Goal: Task Accomplishment & Management: Manage account settings

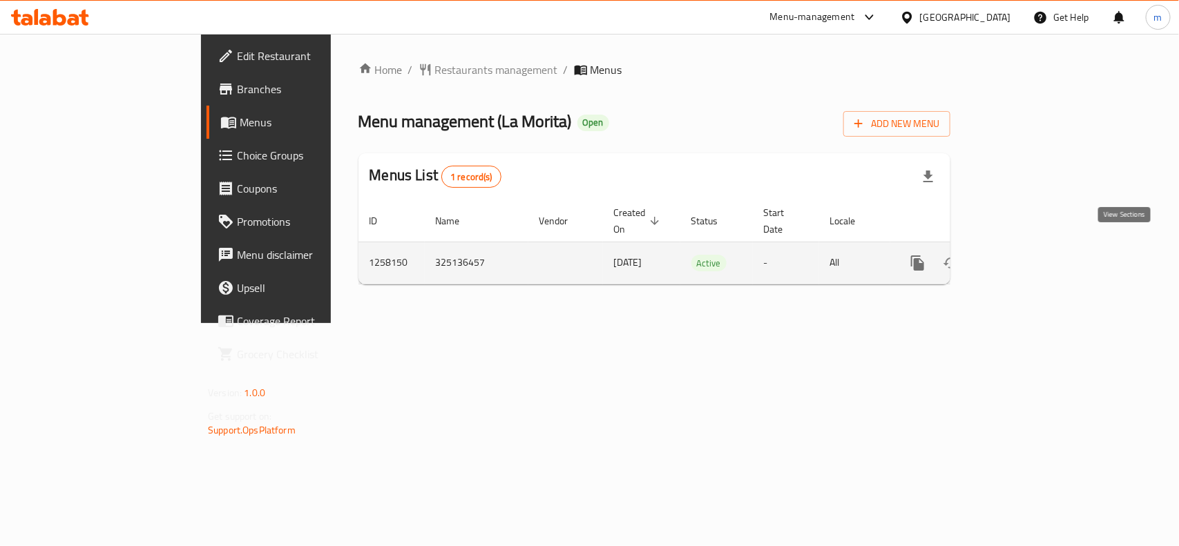
click at [1034, 259] on link "enhanced table" at bounding box center [1017, 263] width 33 height 33
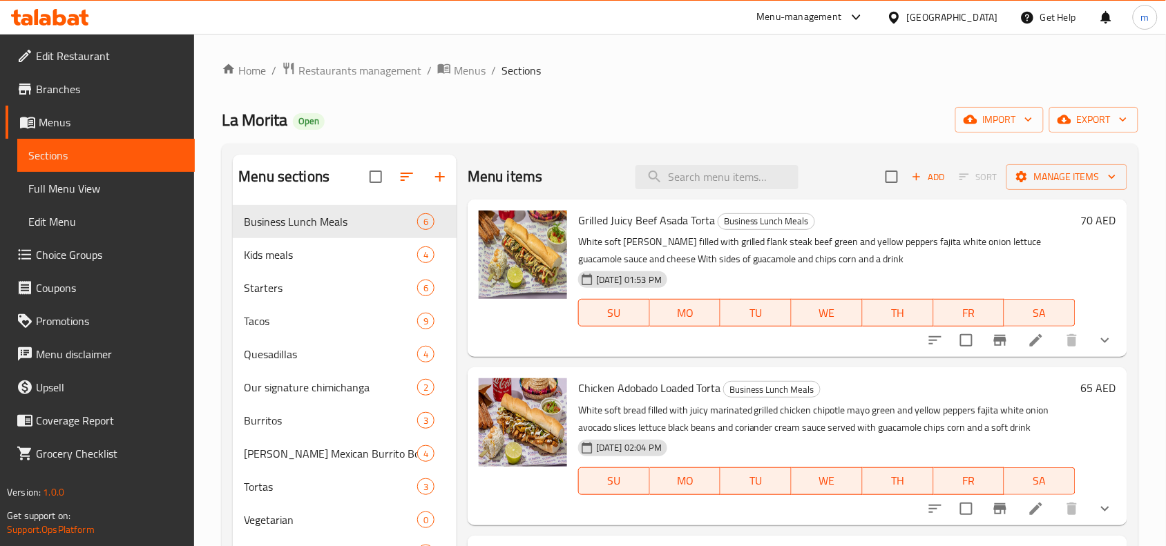
click at [77, 263] on span "Choice Groups" at bounding box center [110, 255] width 148 height 17
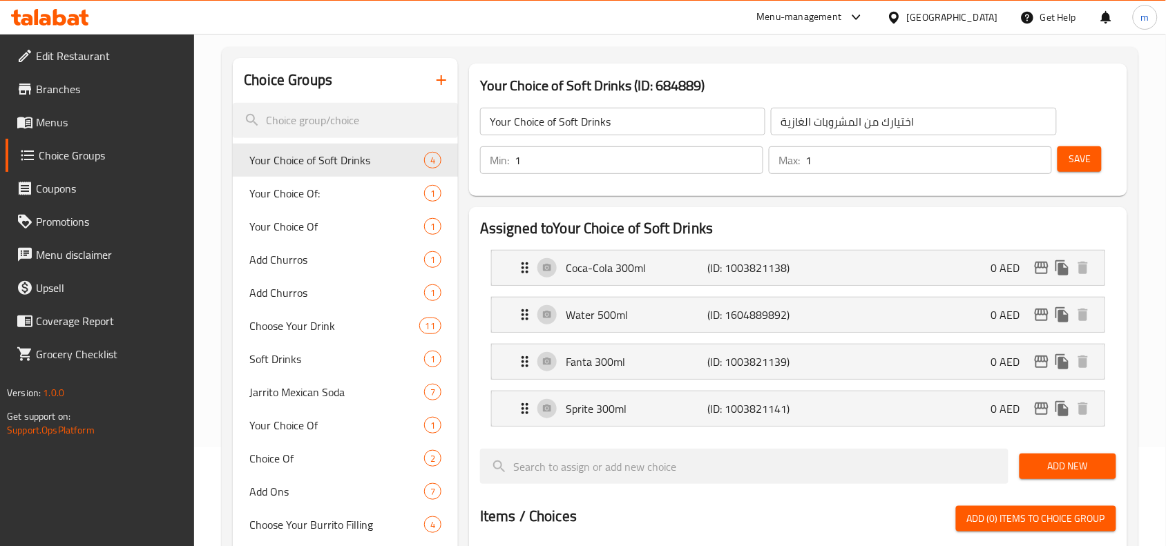
scroll to position [86, 0]
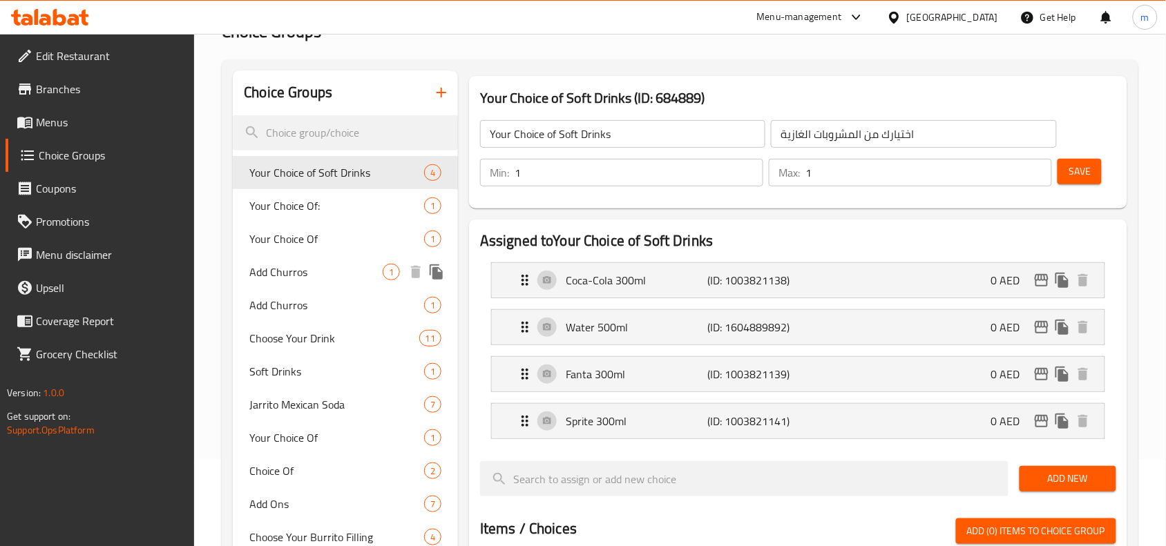
click at [297, 277] on span "Add Churros" at bounding box center [315, 272] width 133 height 17
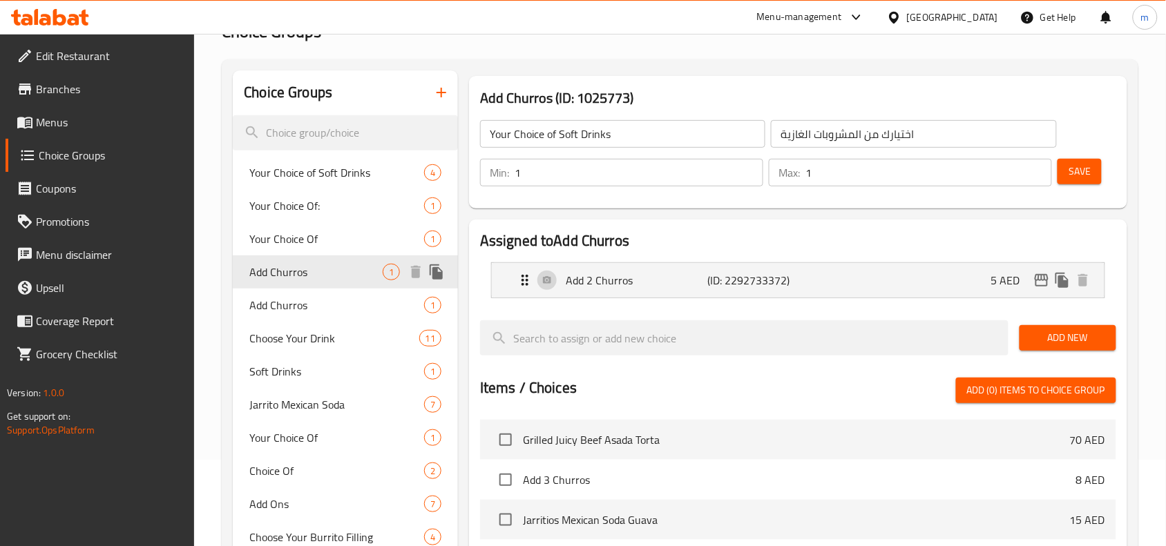
type input "Add Churros"
type input "إضافة تشوروس"
type input "0"
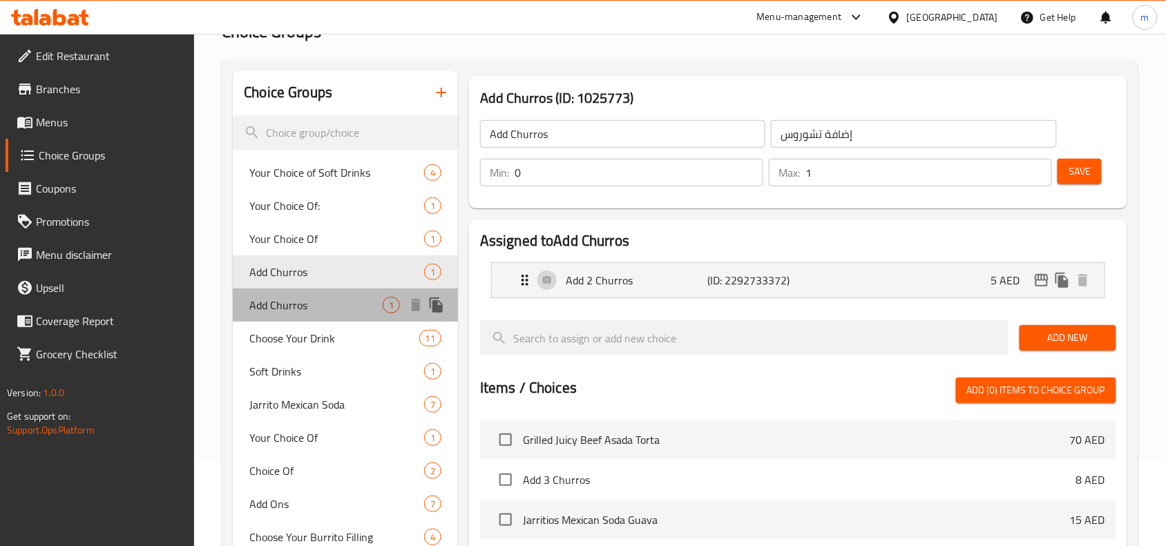
click at [278, 299] on span "Add Churros" at bounding box center [315, 305] width 133 height 17
type input "اضافة تشوروز"
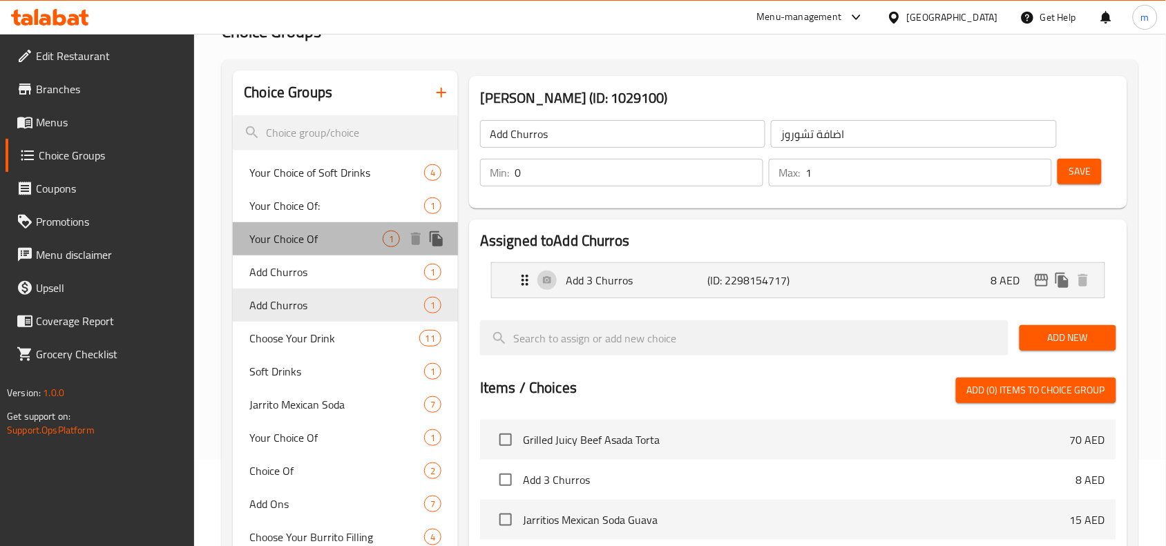
click at [294, 240] on span "Your Choice Of" at bounding box center [315, 239] width 133 height 17
type input "Your Choice Of"
type input "إختيارك من"
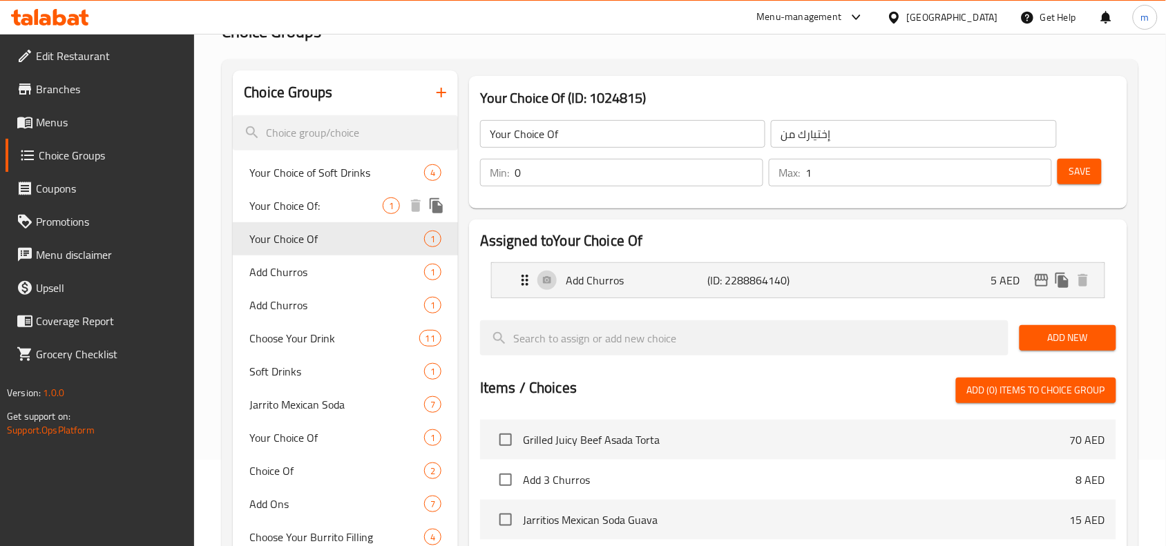
click at [294, 213] on span "Your Choice Of:" at bounding box center [315, 206] width 133 height 17
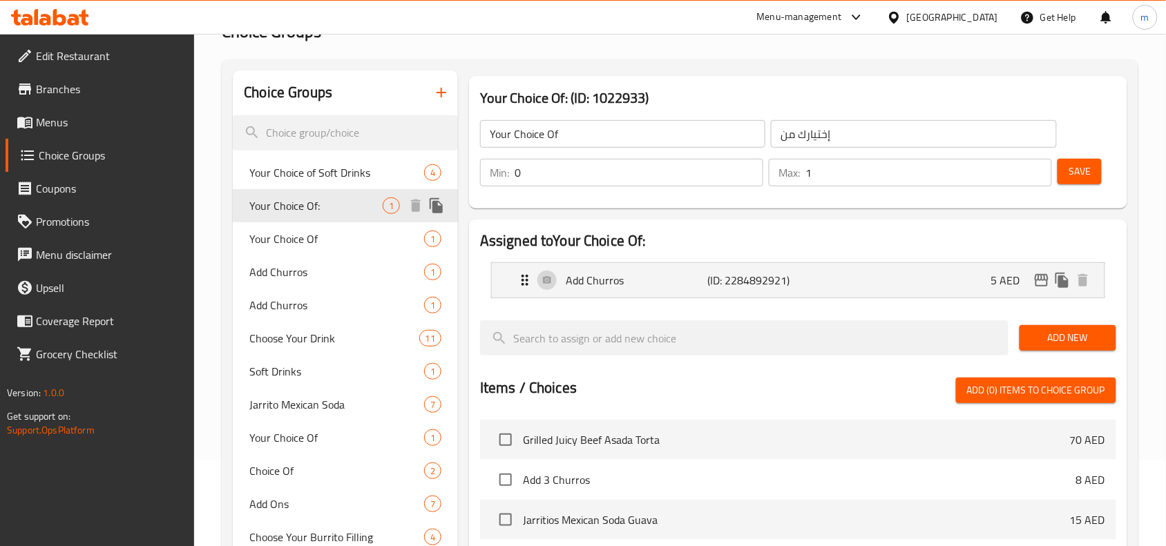
type input "Your Choice Of:"
type input "اختيارك من:"
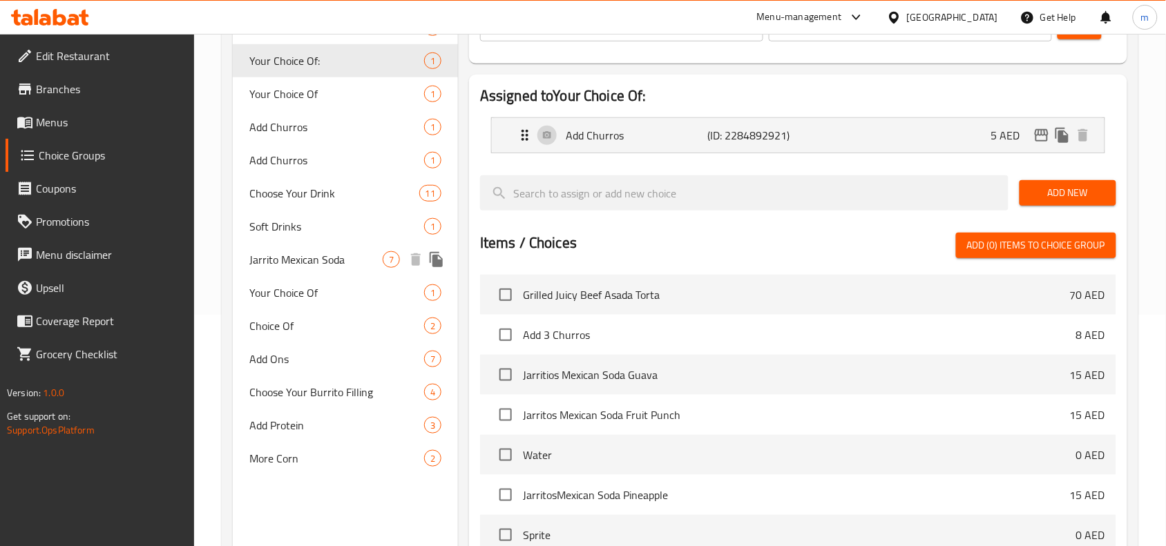
scroll to position [259, 0]
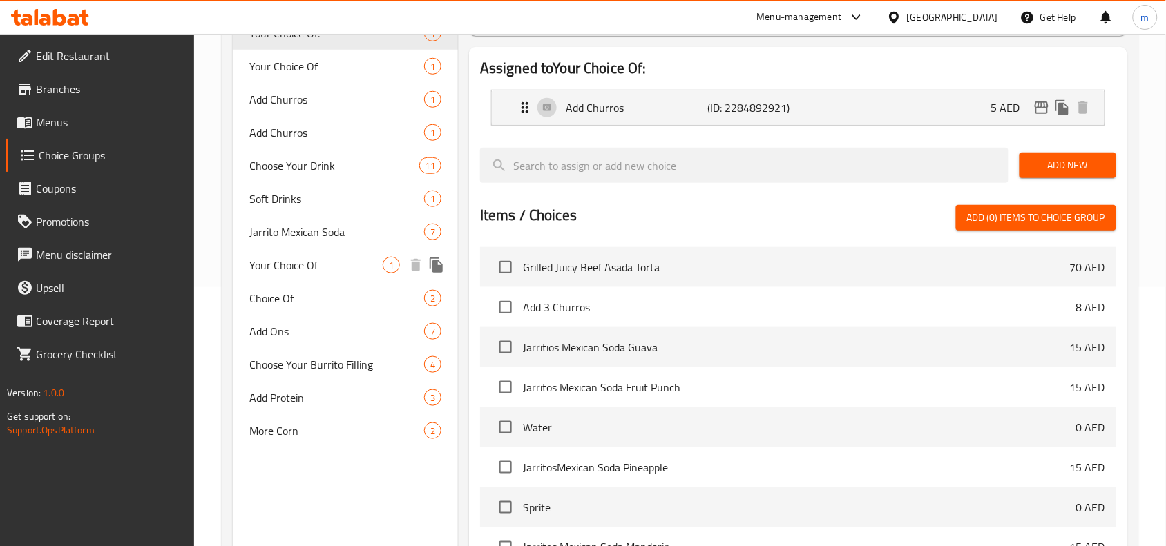
click at [298, 272] on span "Your Choice Of" at bounding box center [315, 265] width 133 height 17
type input "Your Choice Of"
type input "اختيارك من"
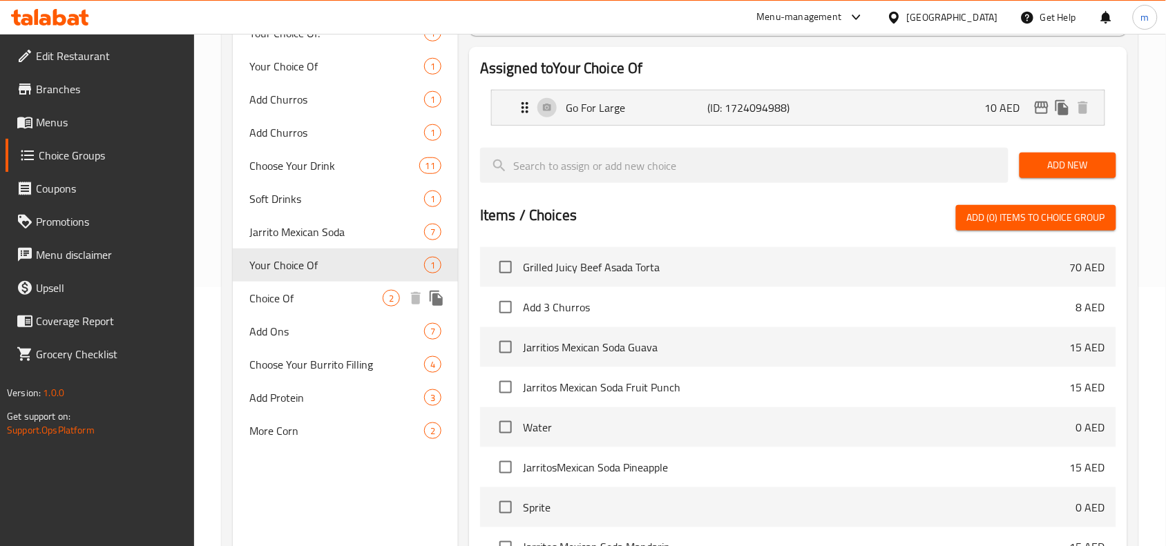
click at [298, 298] on span "Choice Of" at bounding box center [315, 298] width 133 height 17
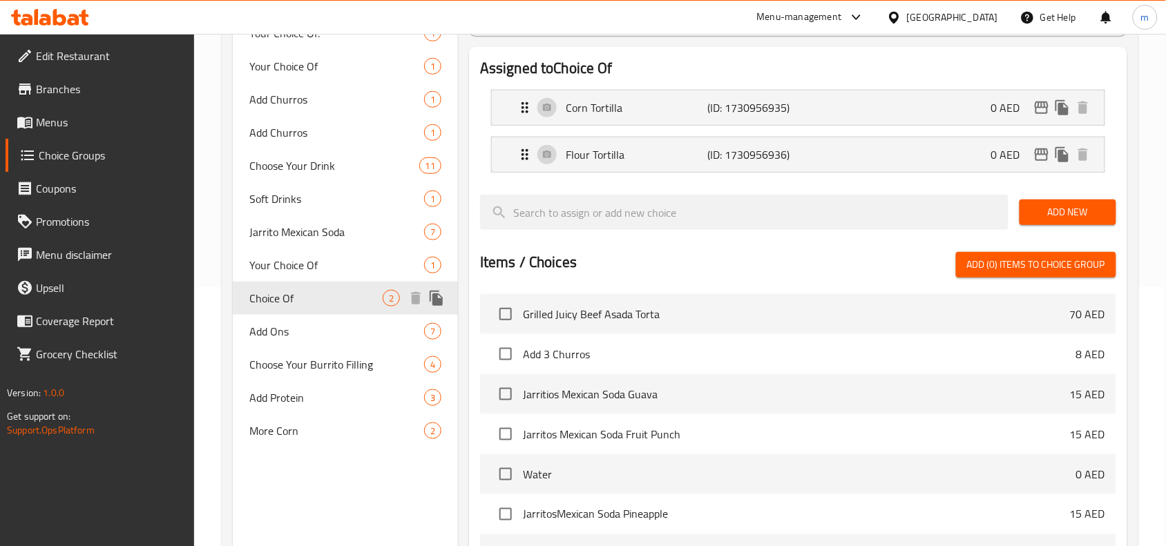
type input "Choice Of"
type input "اختيار من"
type input "1"
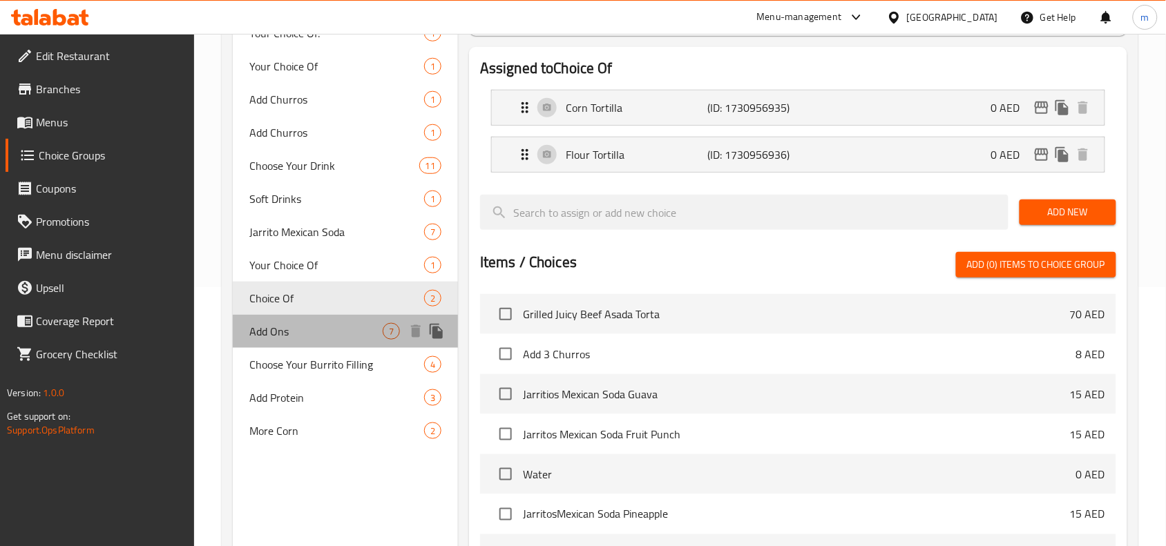
click at [288, 333] on span "Add Ons" at bounding box center [315, 331] width 133 height 17
type input "Add Ons"
type input "إضافات"
type input "0"
type input "7"
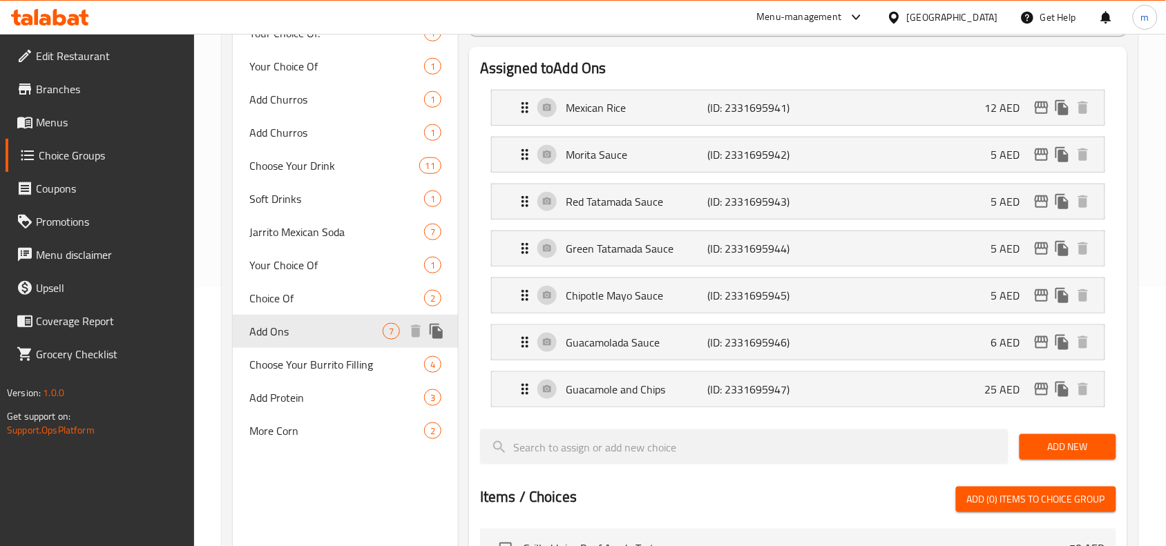
click at [295, 359] on span "Choose Your Burrito Filling" at bounding box center [336, 364] width 175 height 17
type input "Choose Your Burrito Filling"
type input "اختر حشوة البوريتو"
type input "4"
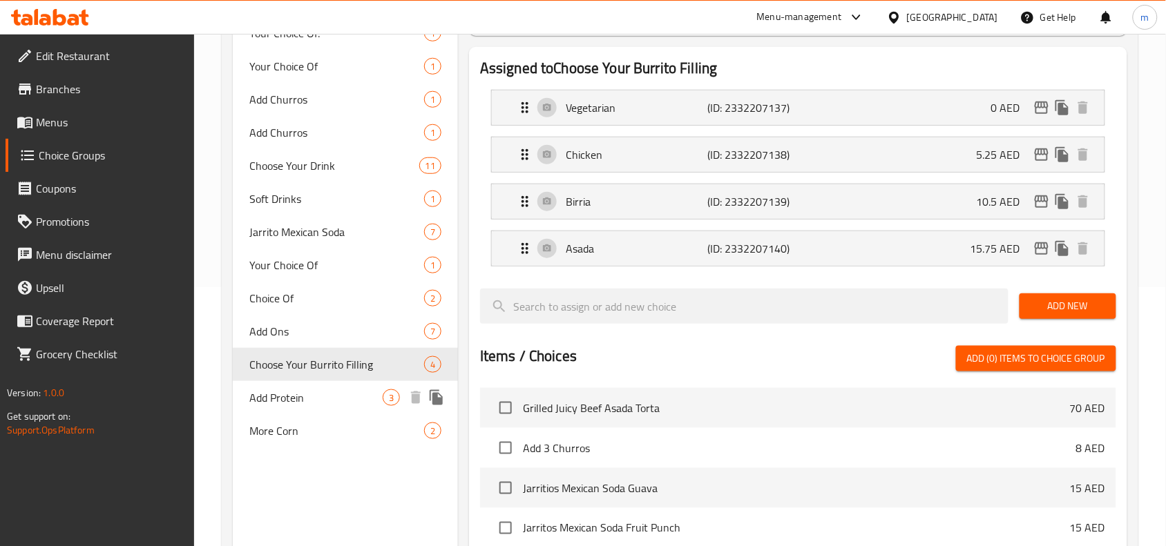
click at [296, 392] on span "Add Protein" at bounding box center [315, 398] width 133 height 17
type input "Add Protein"
type input "أضف بروتين"
type input "0"
type input "1"
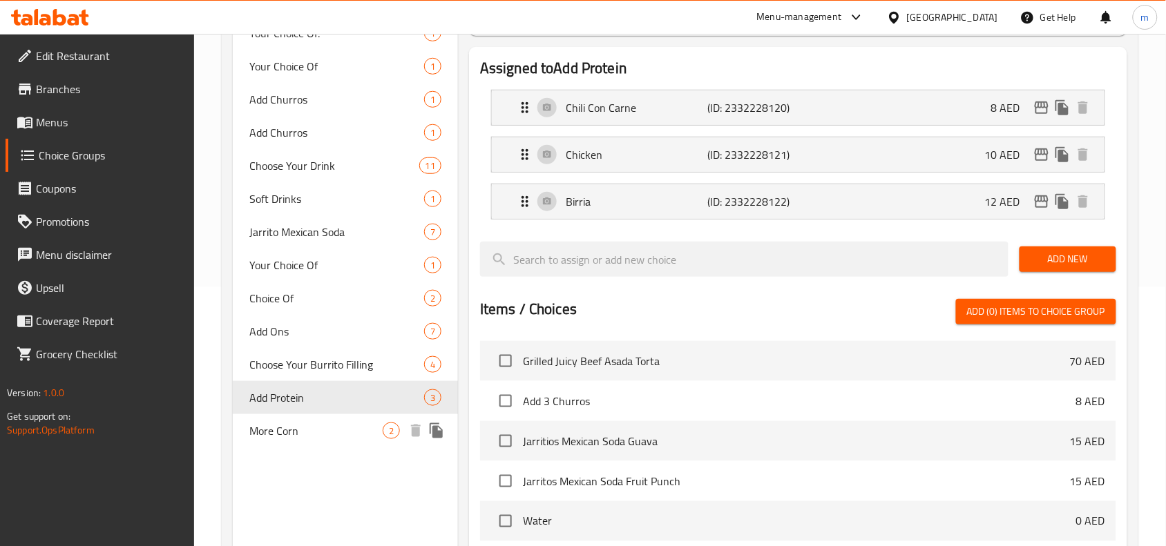
click at [298, 437] on span "More Corn" at bounding box center [315, 431] width 133 height 17
type input "More Corn"
type input "ذرة اكثر"
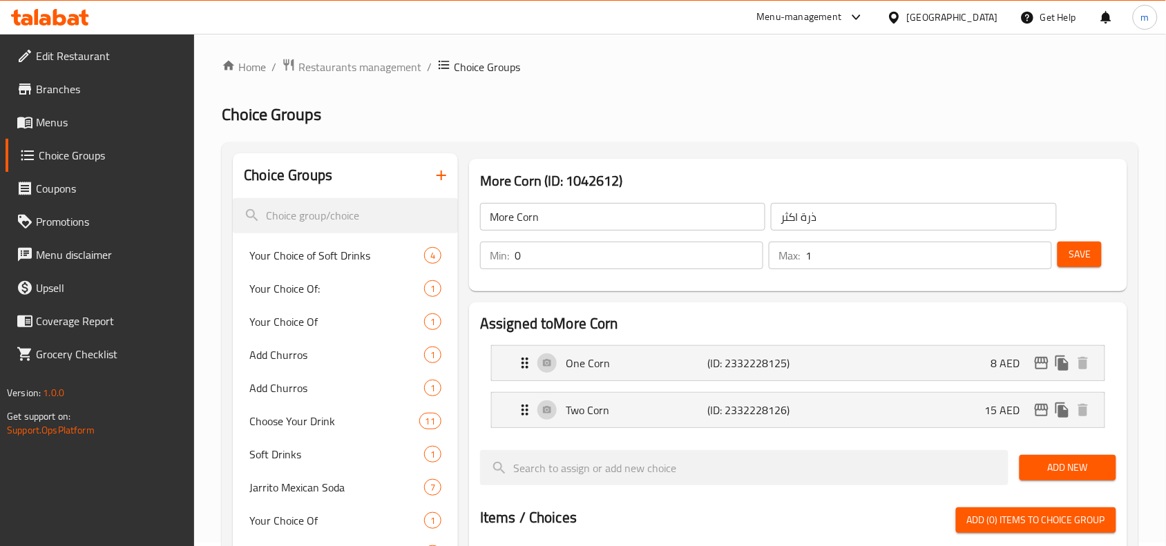
scroll to position [0, 0]
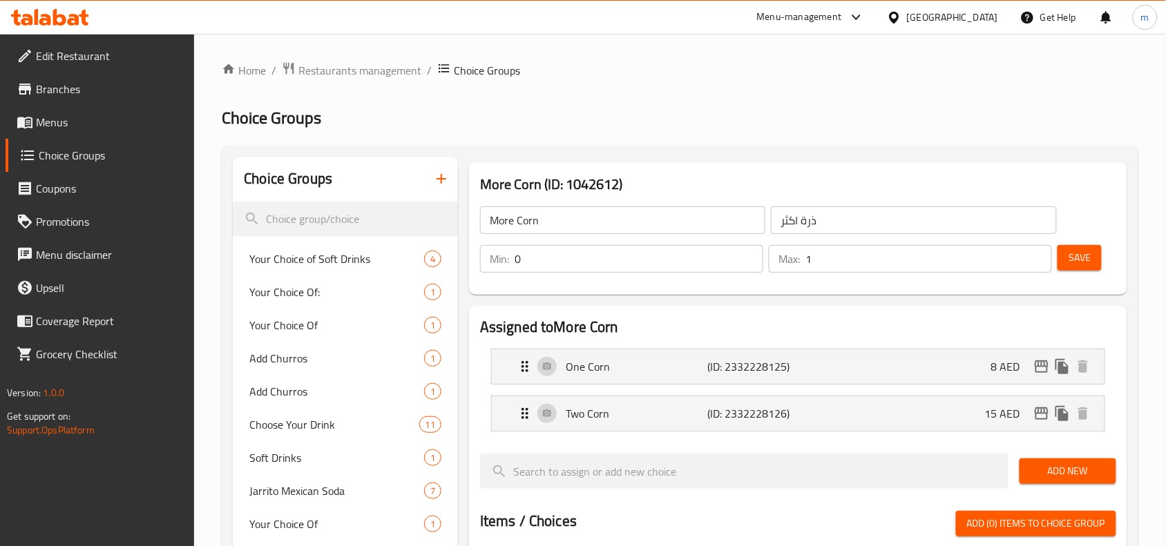
click at [116, 50] on span "Edit Restaurant" at bounding box center [110, 56] width 148 height 17
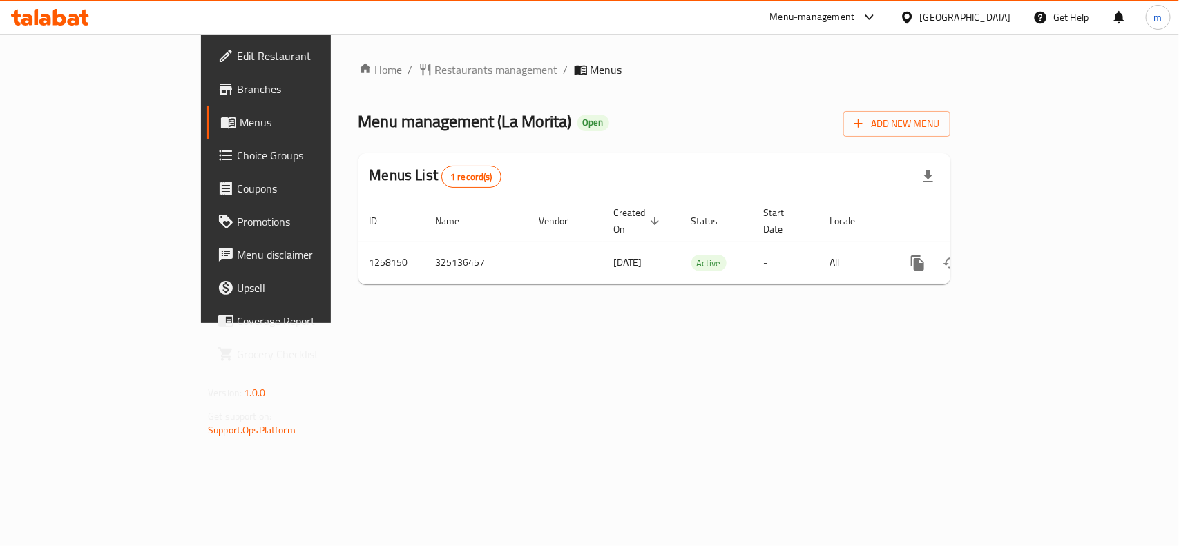
click at [237, 160] on span "Choice Groups" at bounding box center [312, 155] width 150 height 17
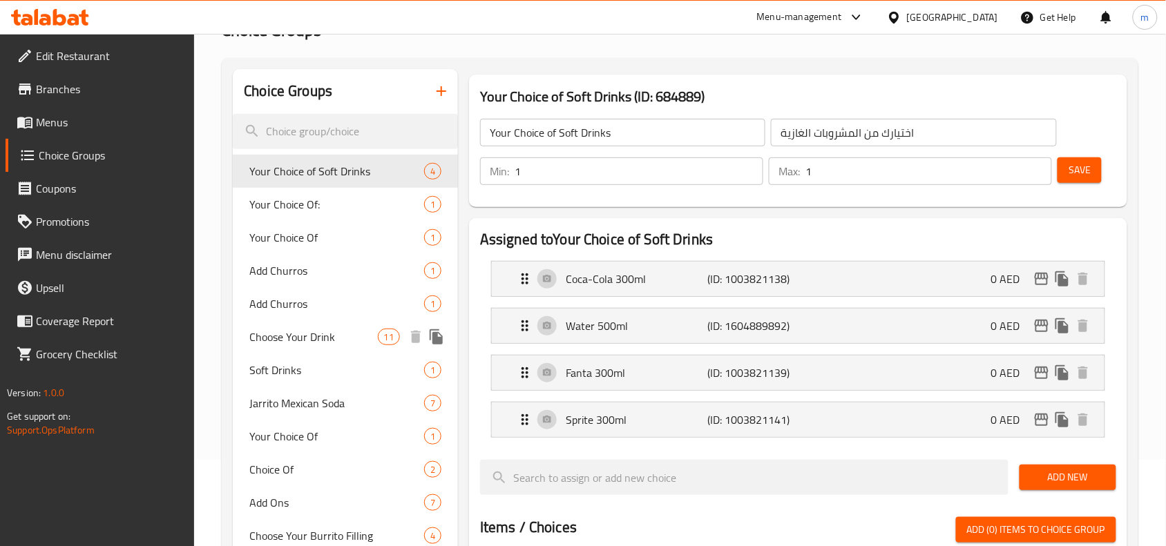
scroll to position [173, 0]
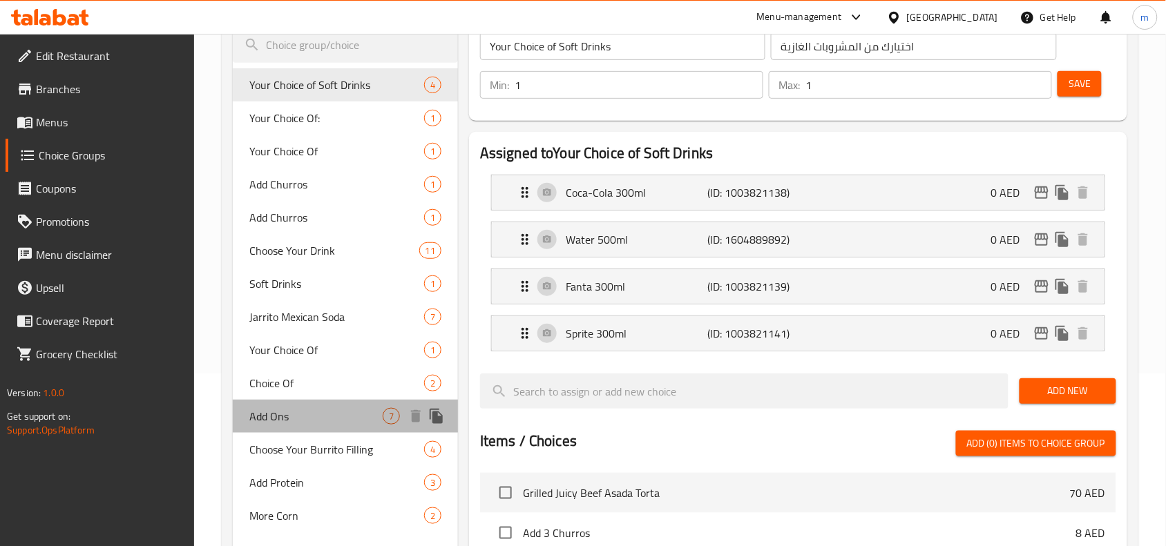
click at [332, 424] on span "Add Ons" at bounding box center [315, 416] width 133 height 17
type input "Add Ons"
type input "إضافات"
type input "0"
type input "7"
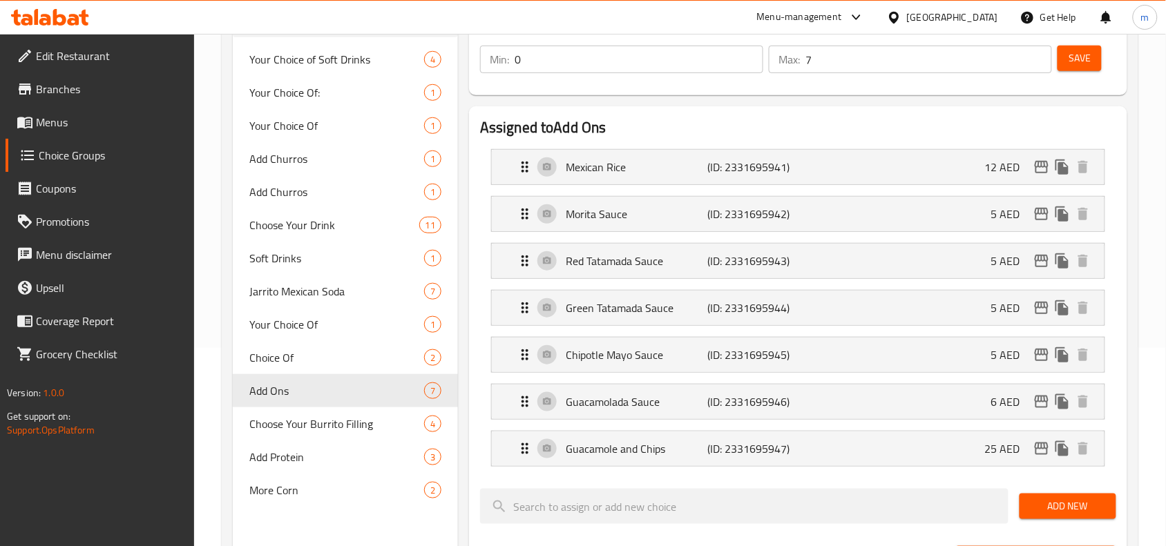
scroll to position [0, 0]
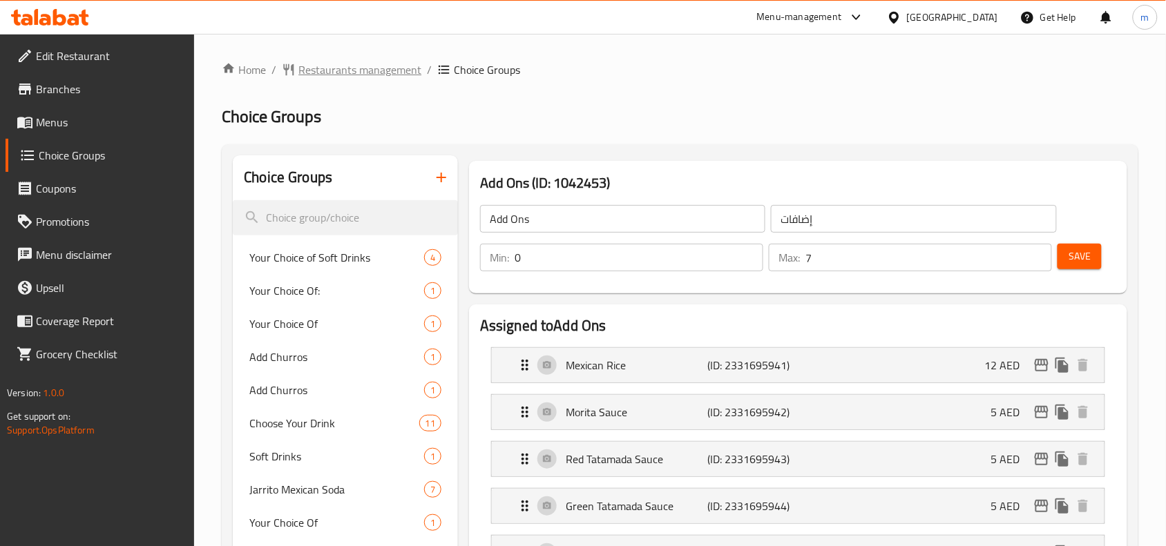
click at [329, 67] on span "Restaurants management" at bounding box center [359, 69] width 123 height 17
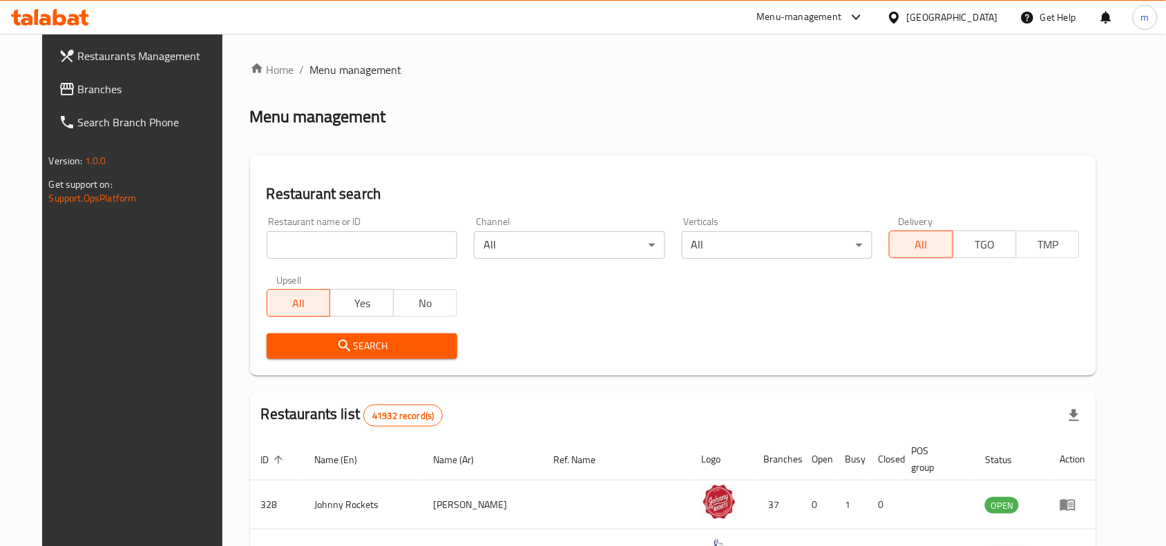
click at [91, 97] on link "Branches" at bounding box center [142, 89] width 189 height 33
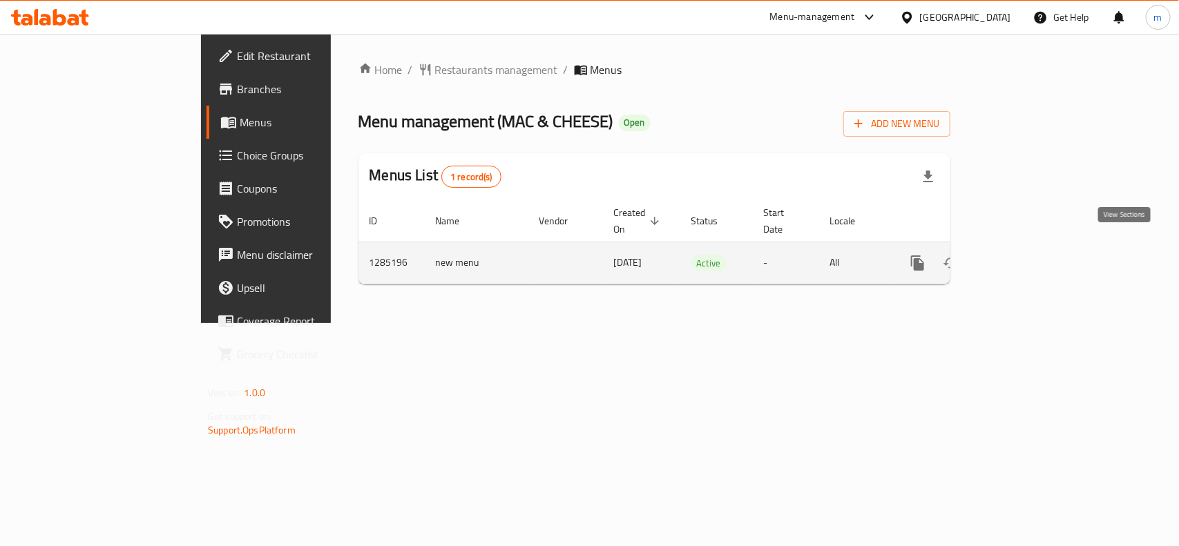
click at [1026, 255] on icon "enhanced table" at bounding box center [1017, 263] width 17 height 17
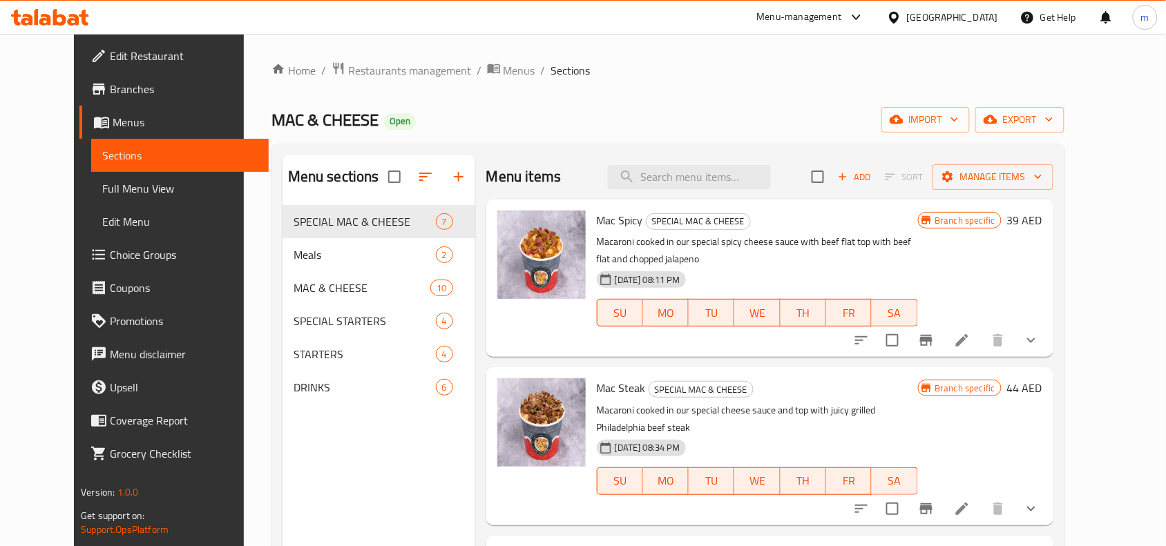
click at [110, 263] on span "Choice Groups" at bounding box center [184, 255] width 148 height 17
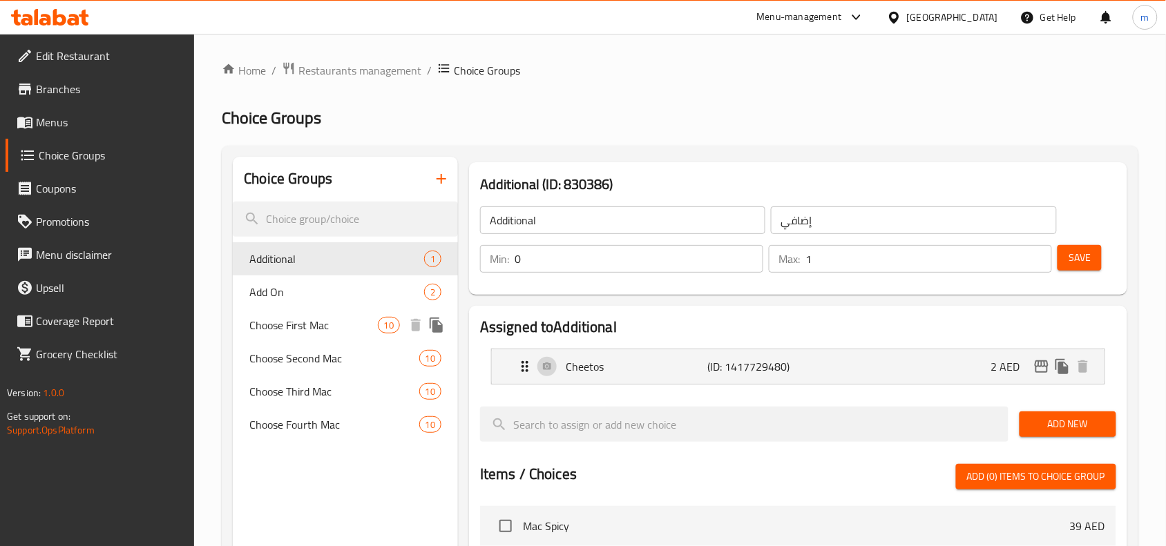
click at [289, 332] on span "Choose First Mac" at bounding box center [313, 325] width 128 height 17
type input "Choose First Mac"
type input "اختر أول ماك"
type input "1"
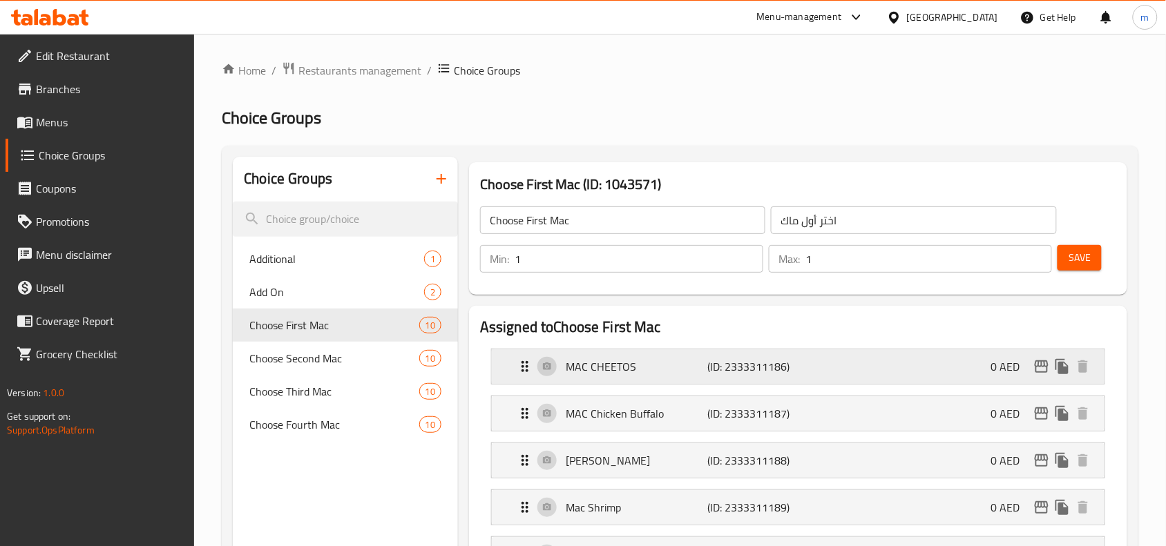
click at [608, 378] on div "MAC CHEETOS (ID: 2333311186) 0 AED" at bounding box center [802, 367] width 571 height 35
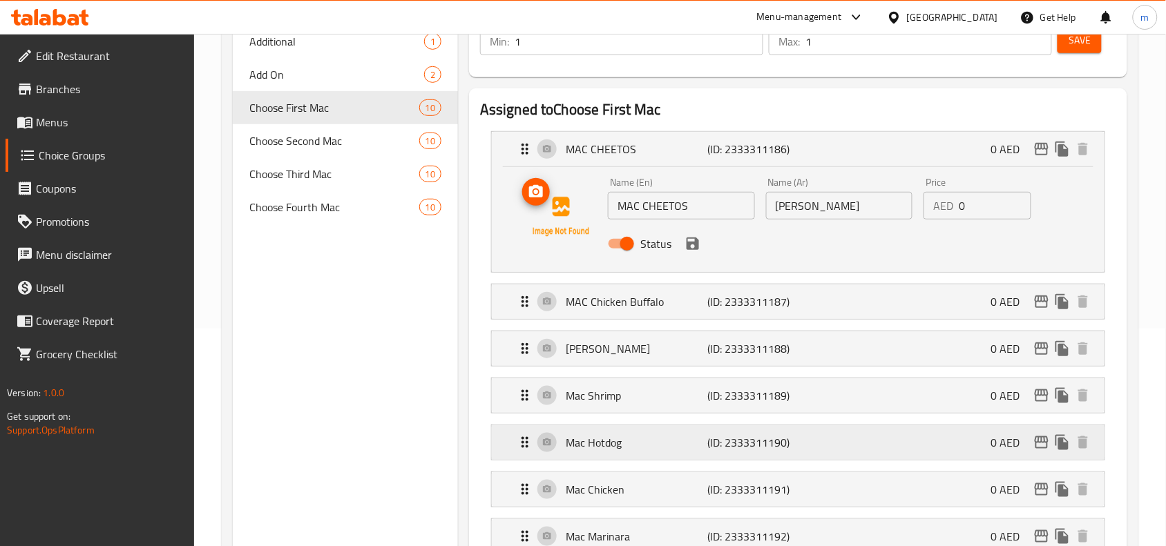
scroll to position [259, 0]
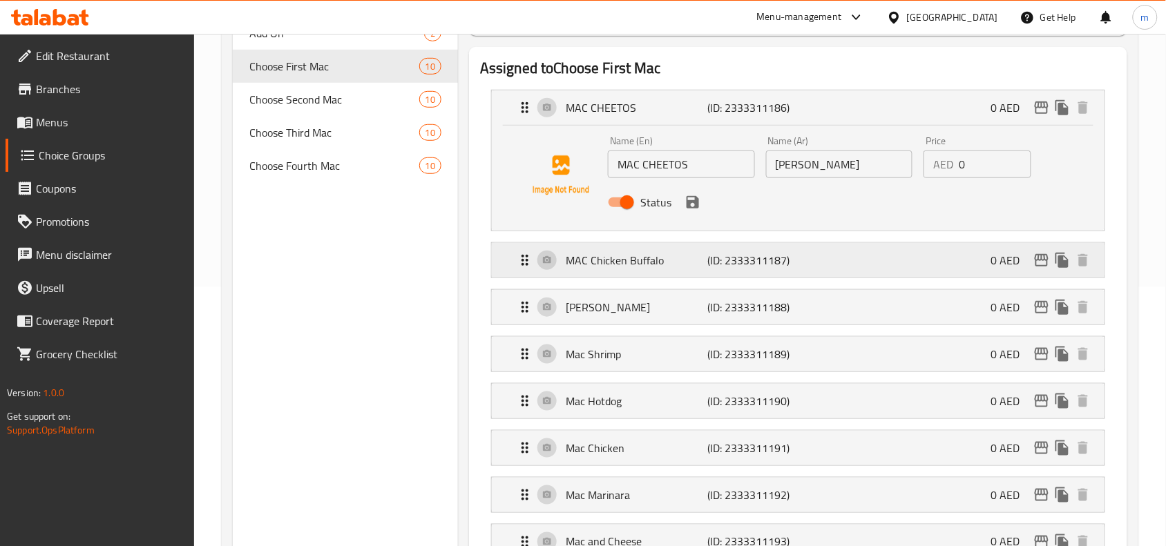
click at [591, 260] on p "MAC Chicken Buffalo" at bounding box center [637, 260] width 142 height 17
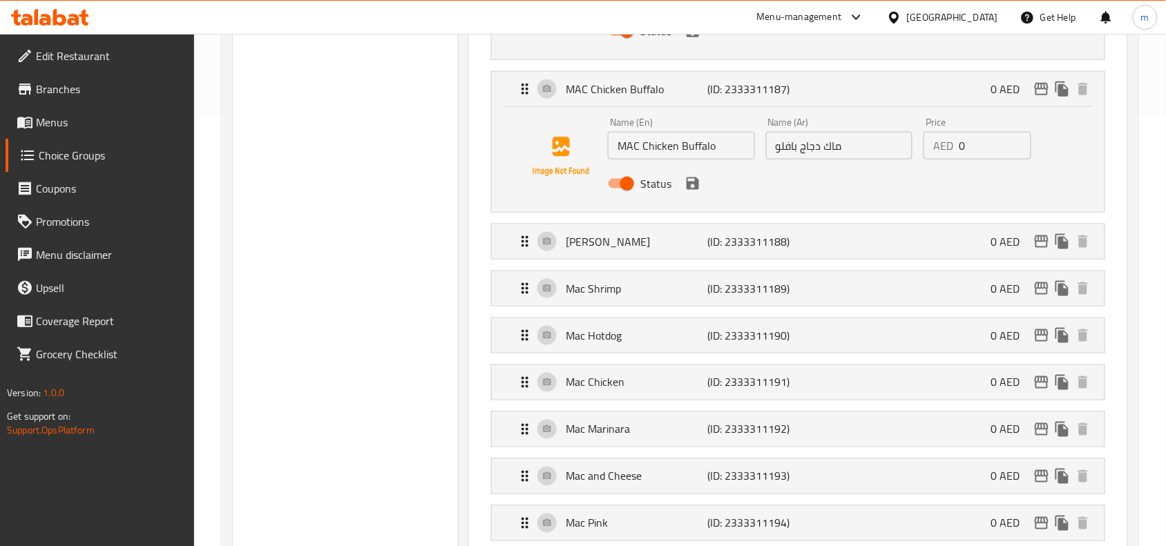
scroll to position [432, 0]
click at [571, 245] on p "[PERSON_NAME]" at bounding box center [637, 240] width 142 height 17
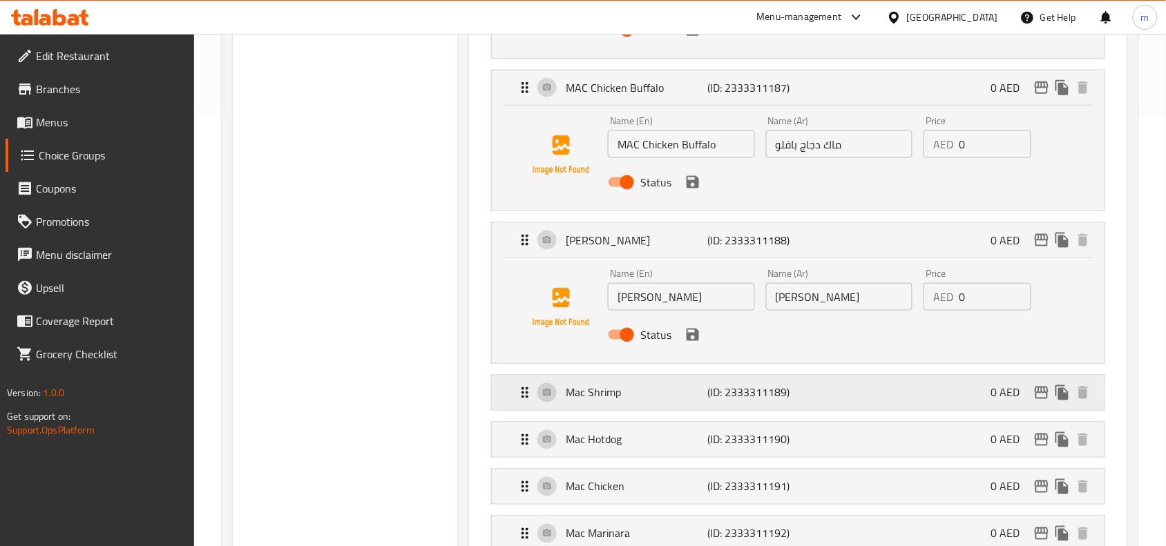
click at [576, 399] on p "Mac Shrimp" at bounding box center [637, 393] width 142 height 17
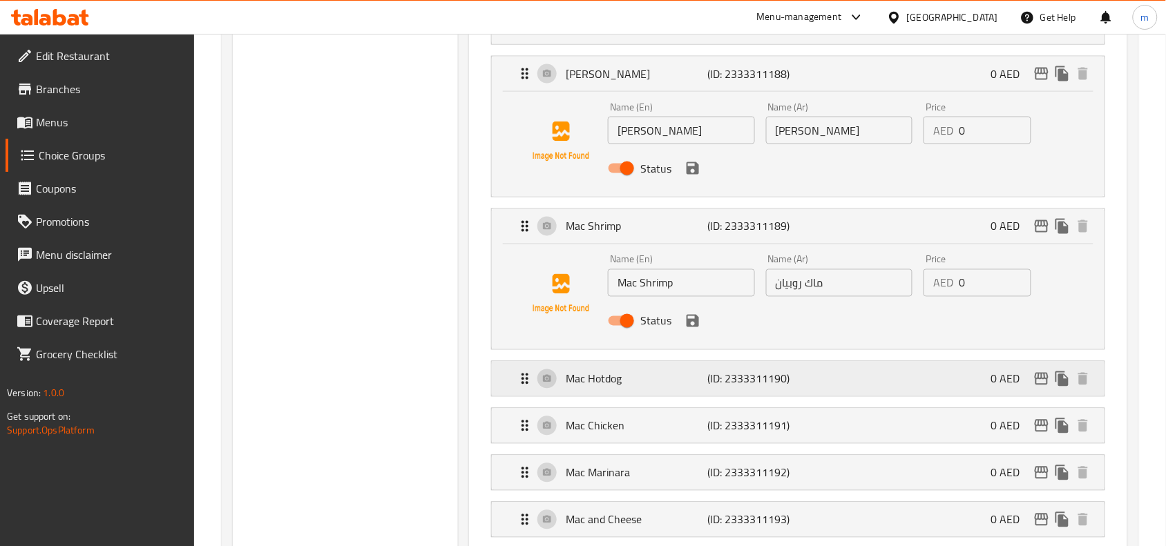
scroll to position [605, 0]
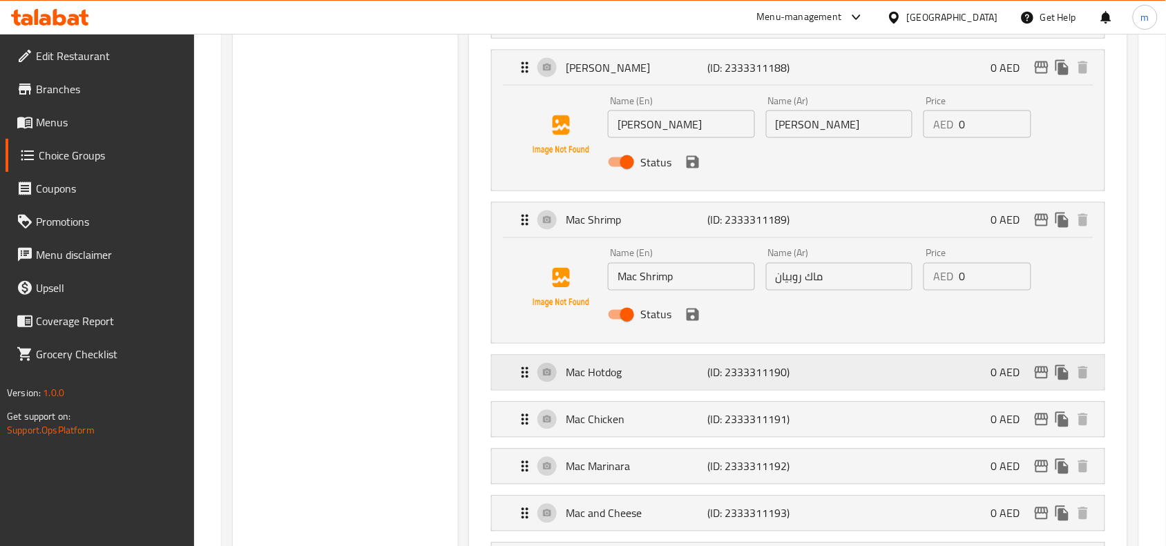
click at [579, 377] on p "Mac Hotdog" at bounding box center [637, 373] width 142 height 17
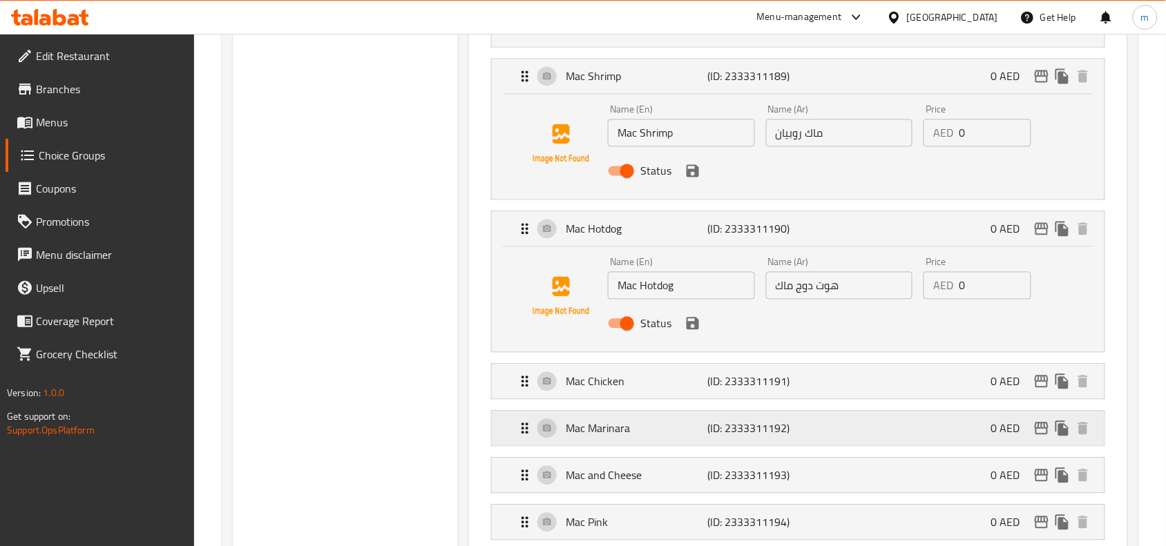
scroll to position [777, 0]
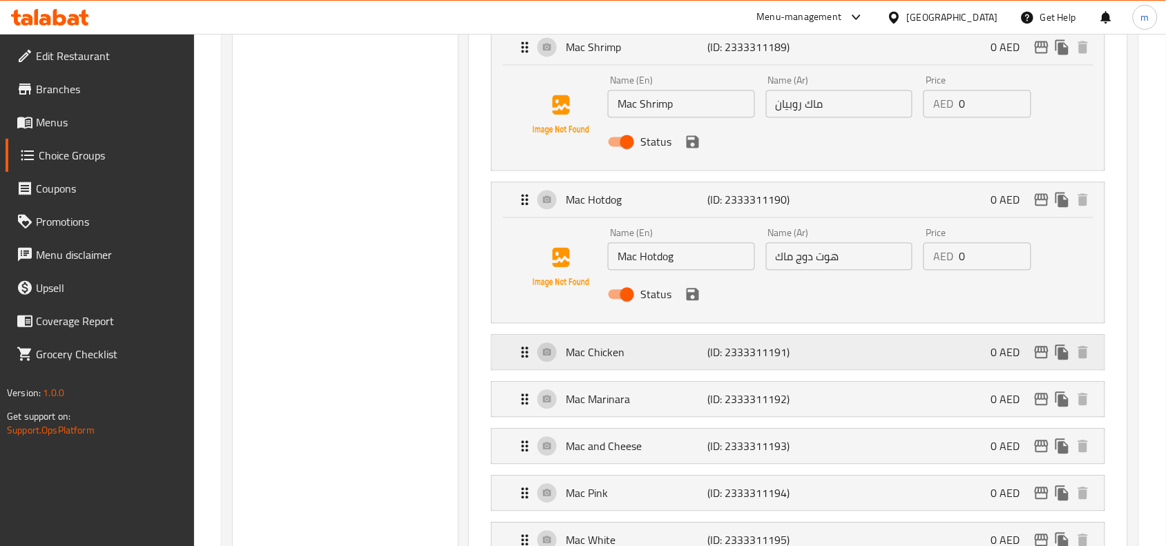
click at [582, 370] on div "Mac Chicken (ID: 2333311191) 0 AED" at bounding box center [802, 353] width 571 height 35
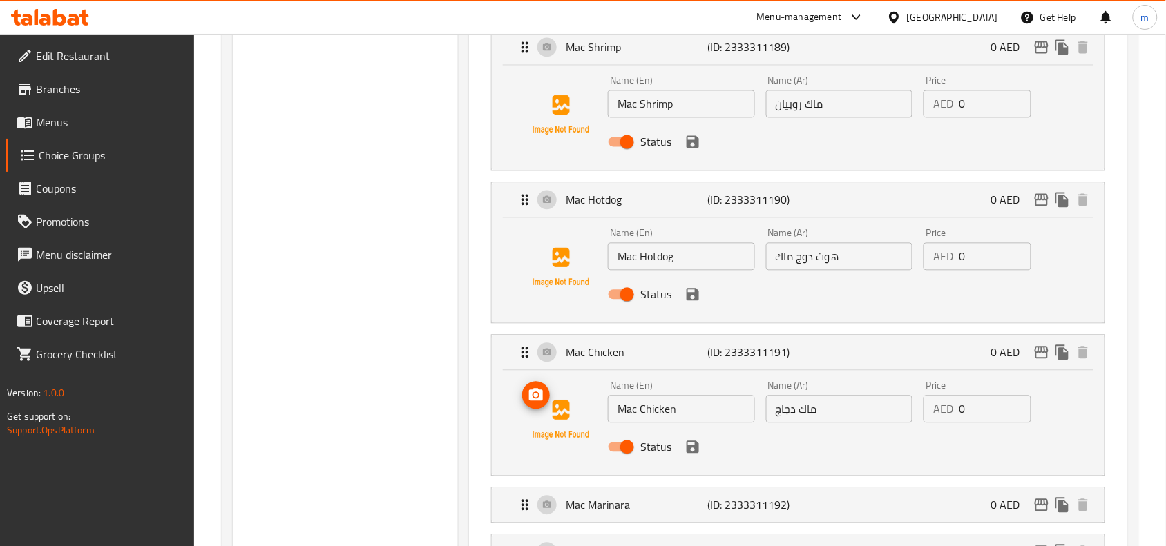
scroll to position [950, 0]
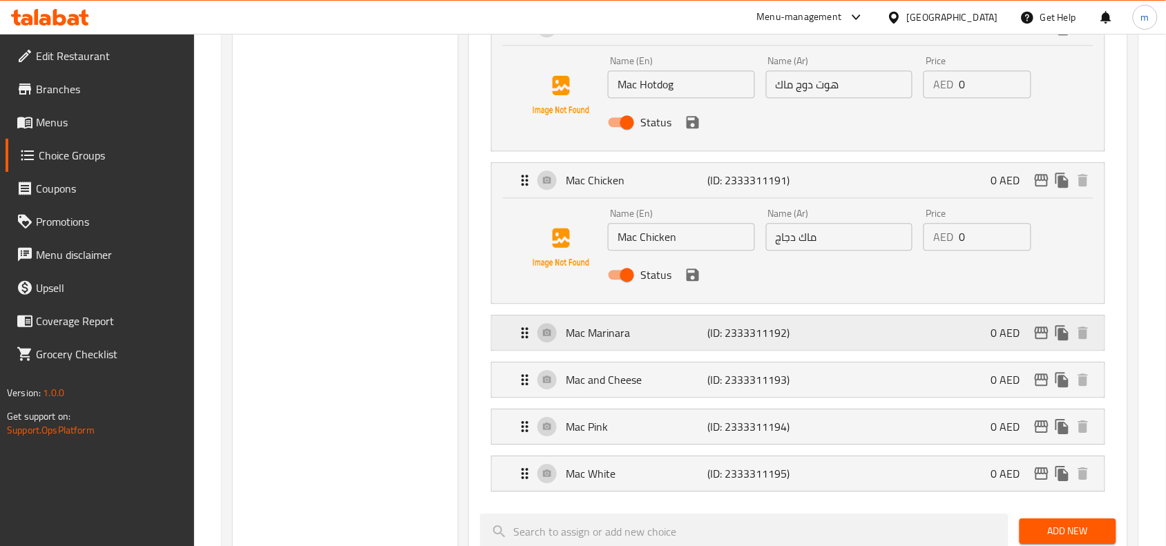
click at [587, 341] on p "Mac Marinara" at bounding box center [637, 333] width 142 height 17
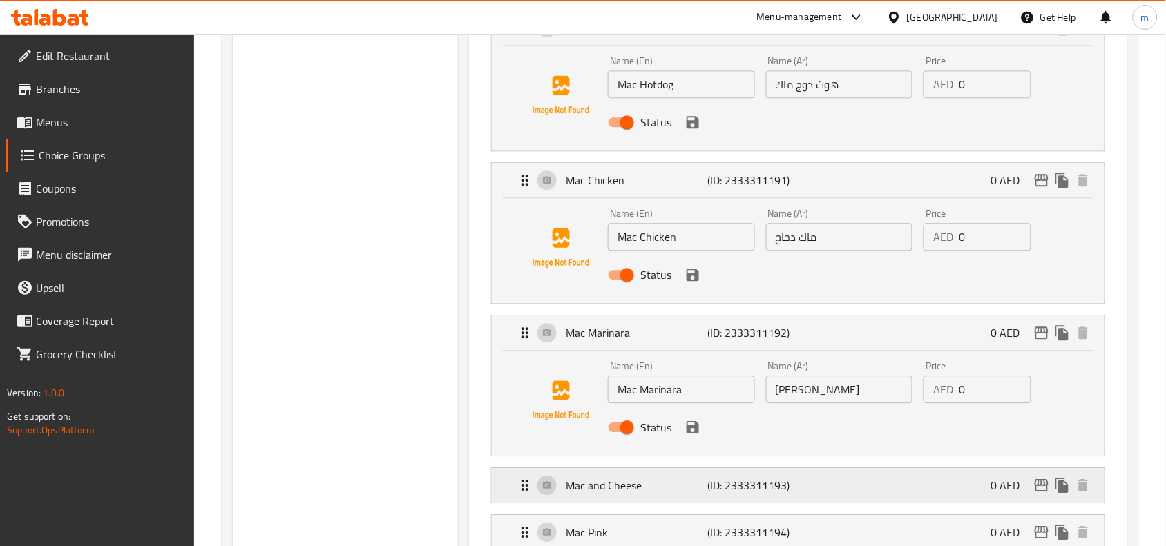
click at [588, 489] on p "Mac and Cheese" at bounding box center [637, 485] width 142 height 17
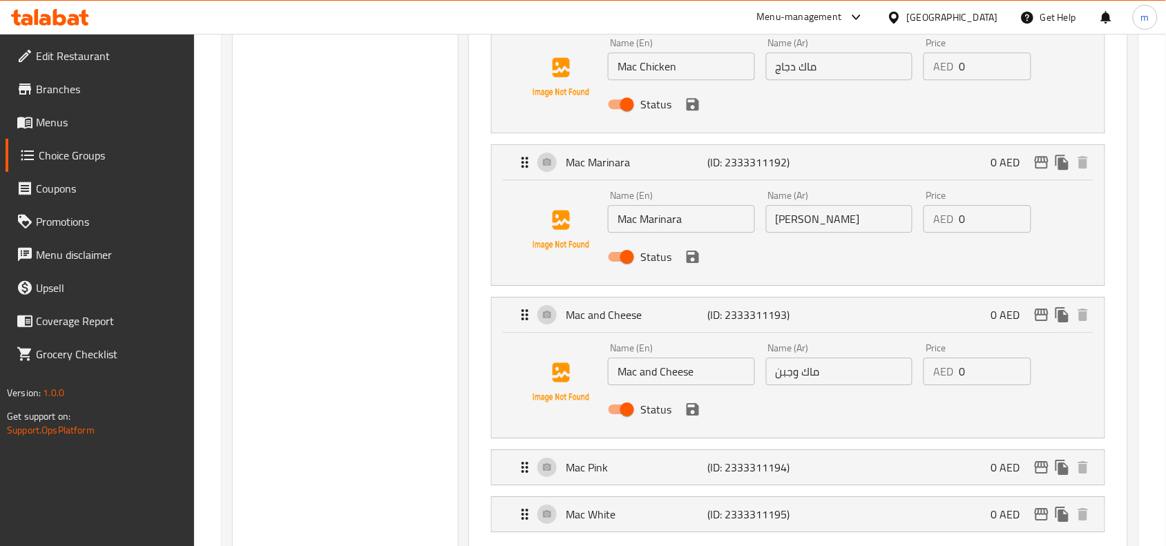
scroll to position [1123, 0]
click at [593, 470] on p "Mac Pink" at bounding box center [637, 465] width 142 height 17
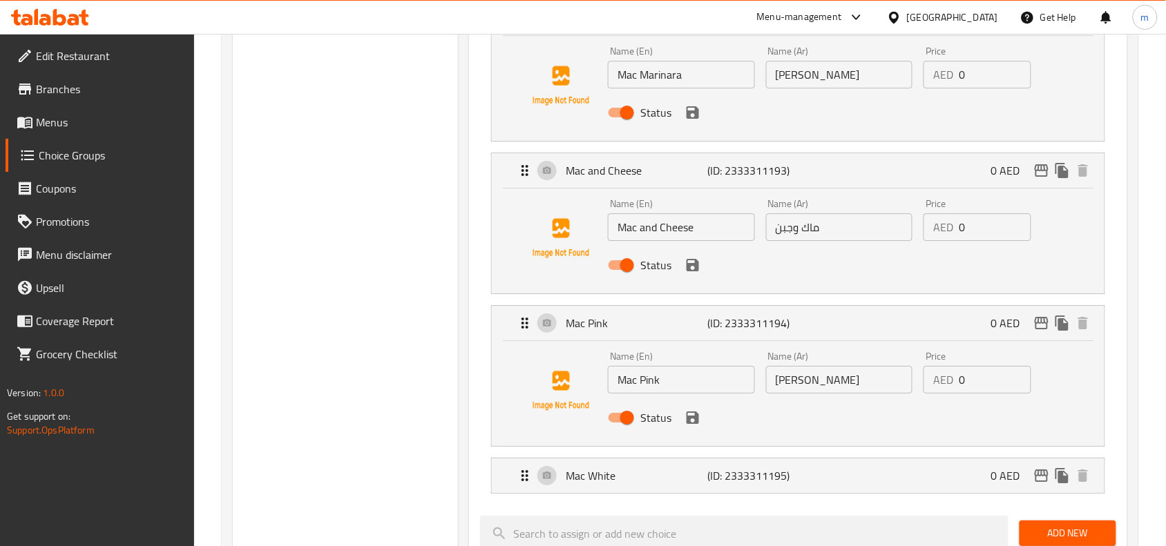
scroll to position [1295, 0]
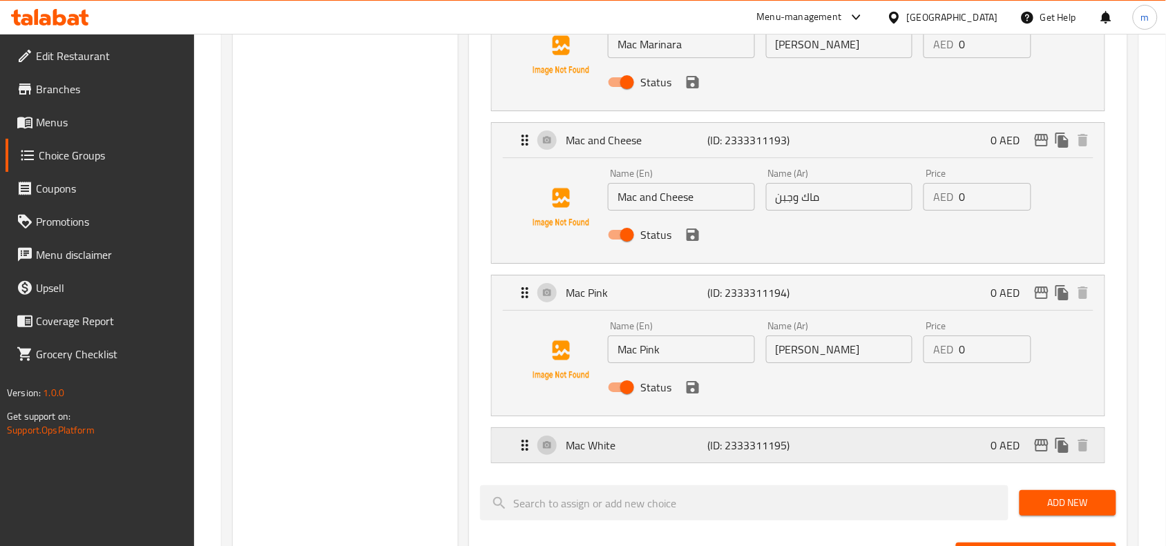
click at [585, 454] on p "Mac White" at bounding box center [637, 445] width 142 height 17
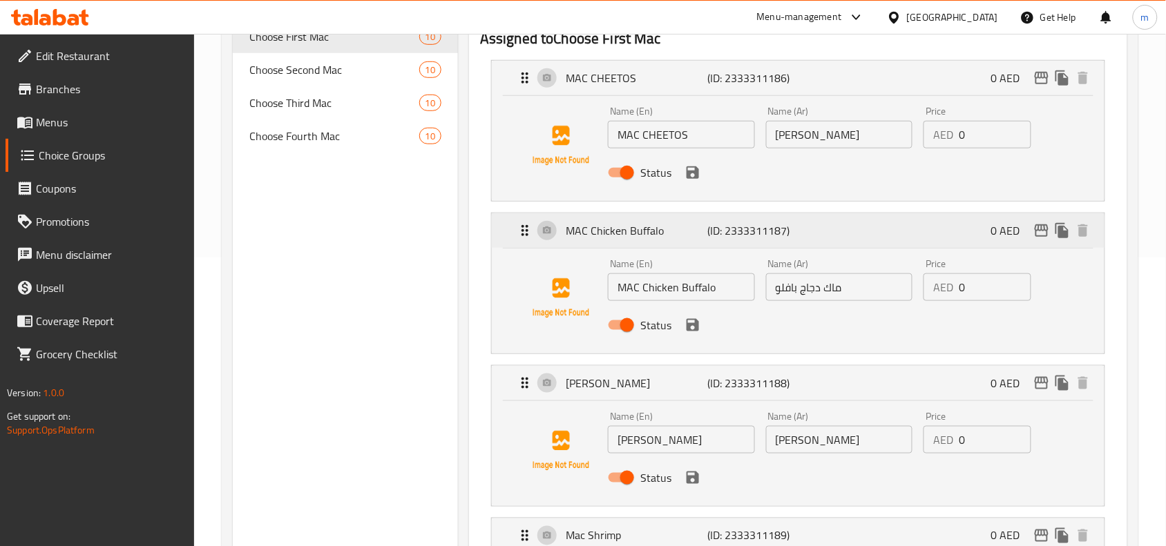
scroll to position [173, 0]
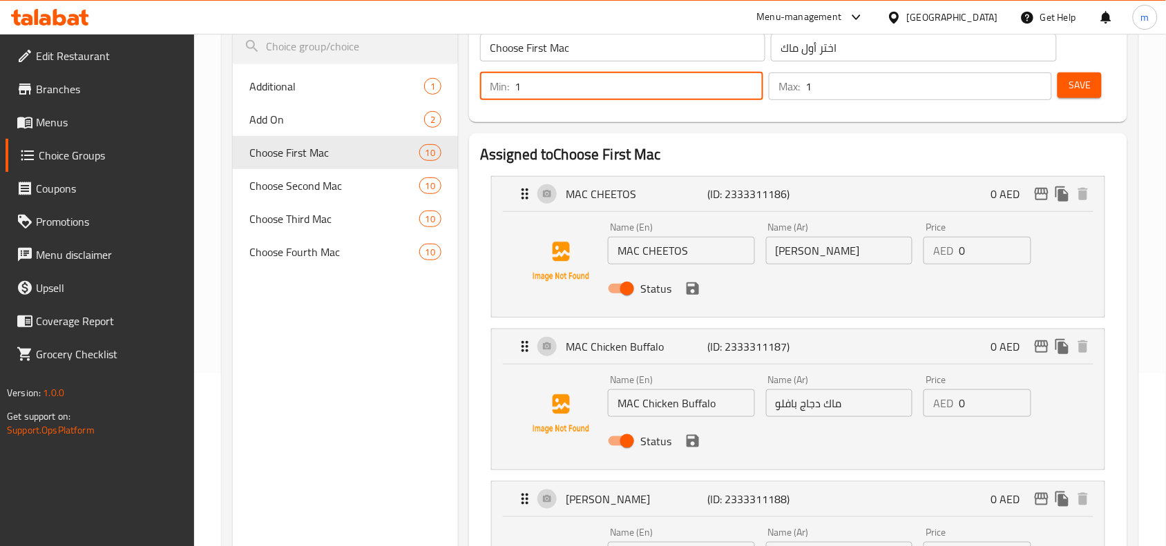
click at [551, 97] on input "1" at bounding box center [639, 87] width 249 height 28
click at [846, 97] on input "1" at bounding box center [929, 87] width 247 height 28
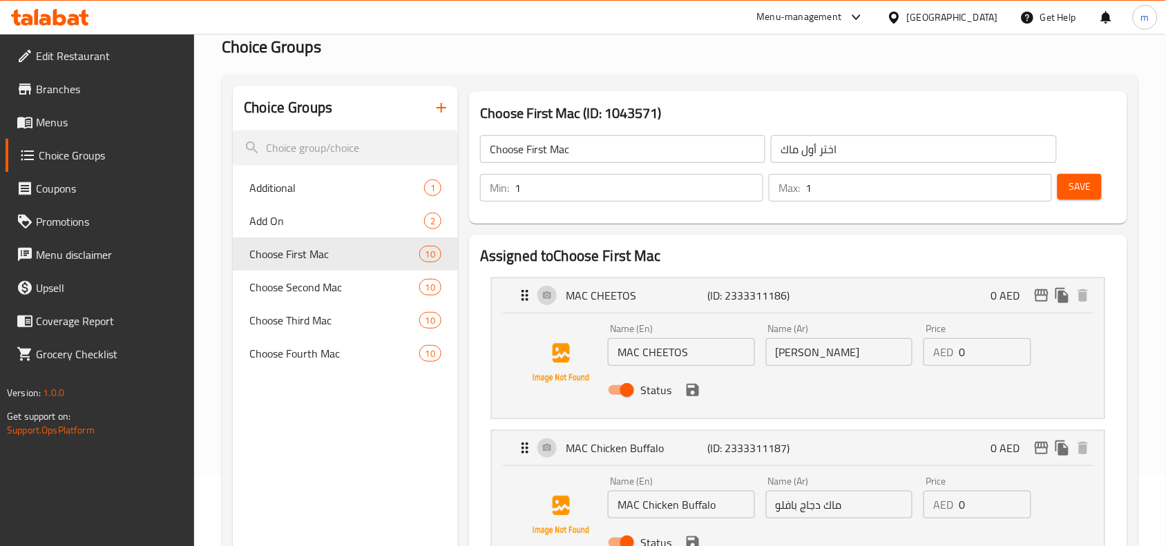
scroll to position [0, 0]
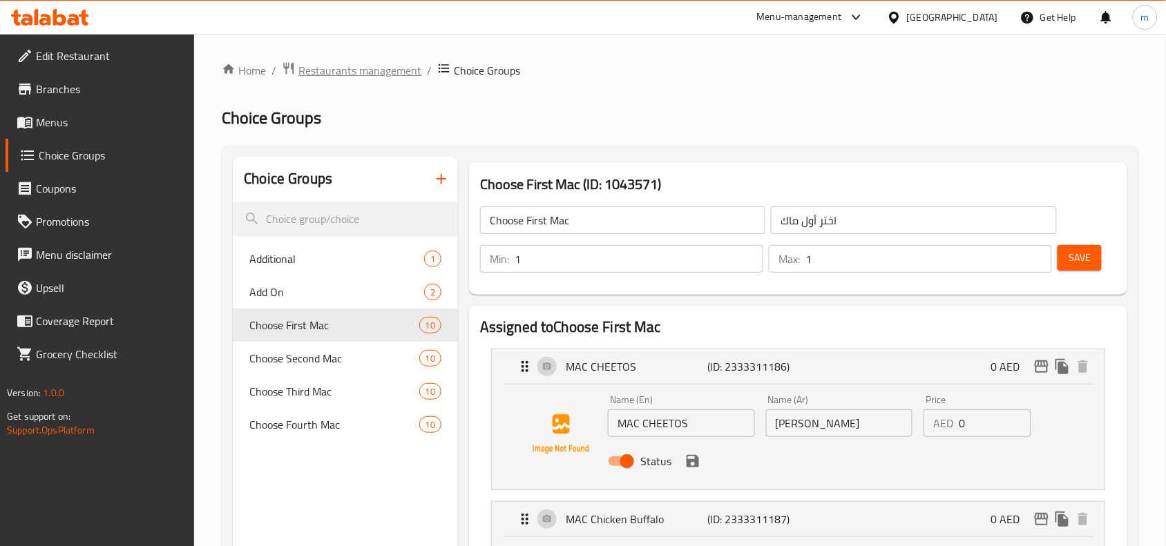
click at [345, 66] on span "Restaurants management" at bounding box center [359, 70] width 123 height 17
